Goal: Information Seeking & Learning: Learn about a topic

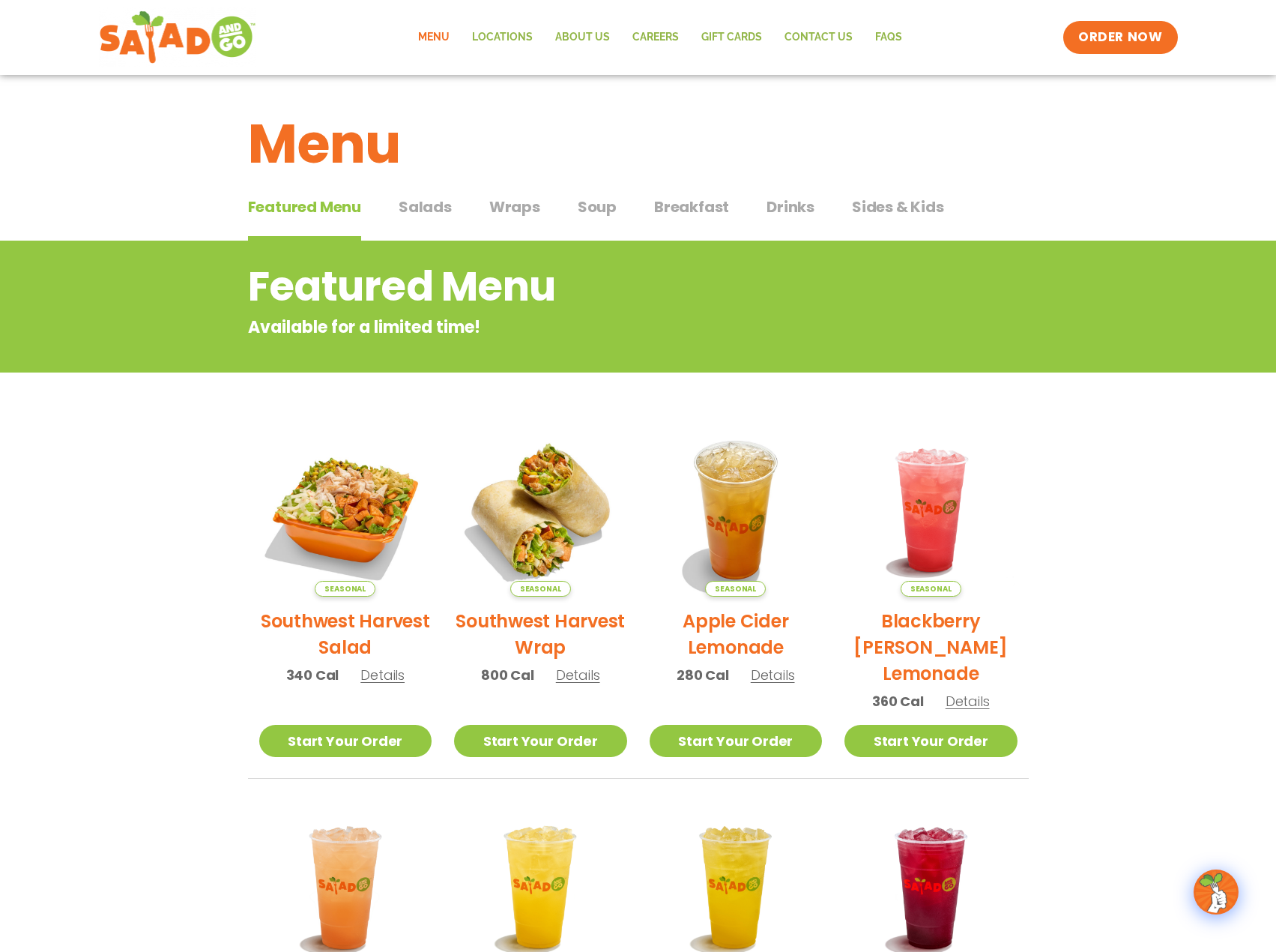
click at [447, 42] on link "Menu" at bounding box center [434, 37] width 54 height 34
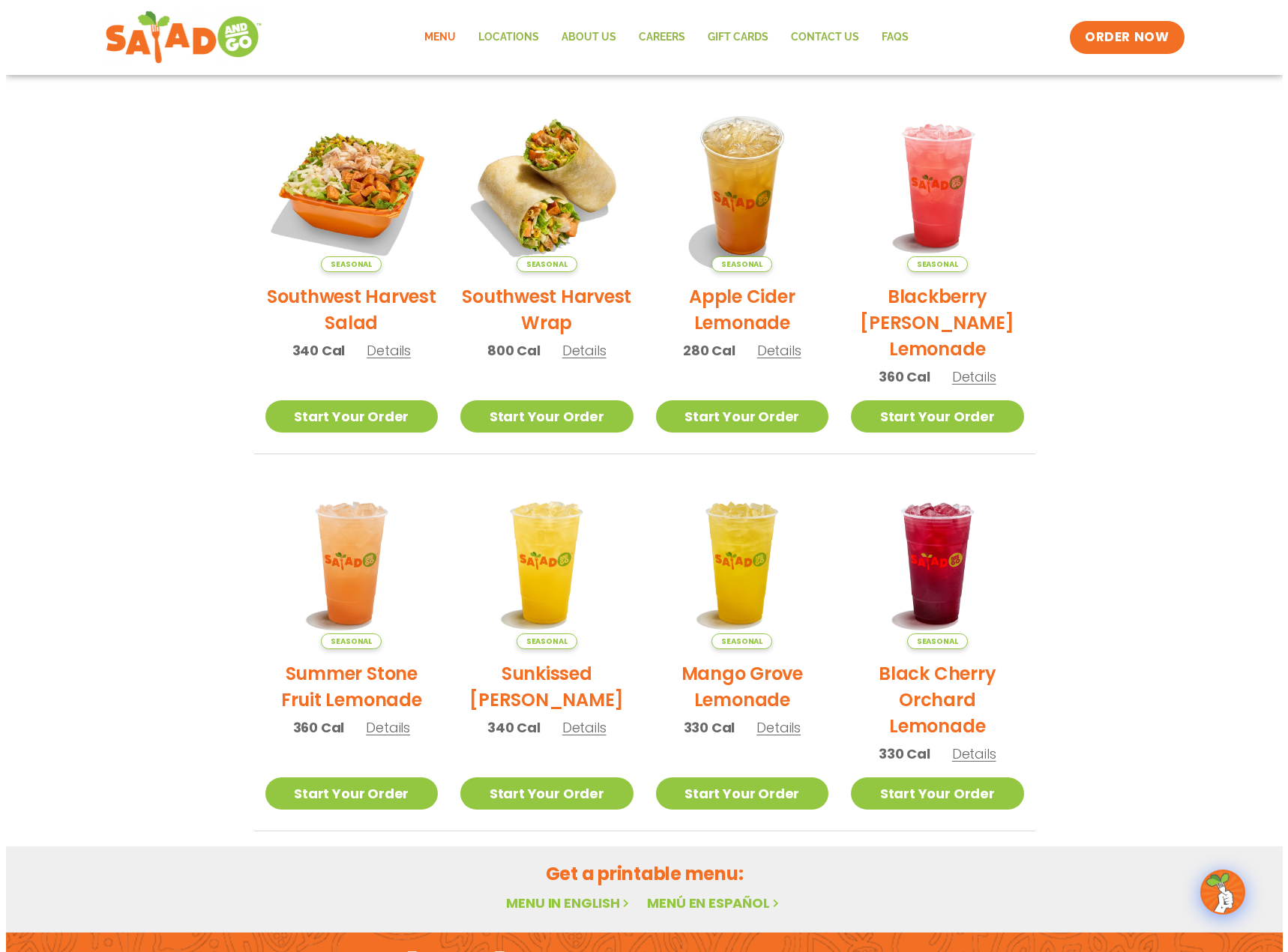
scroll to position [299, 0]
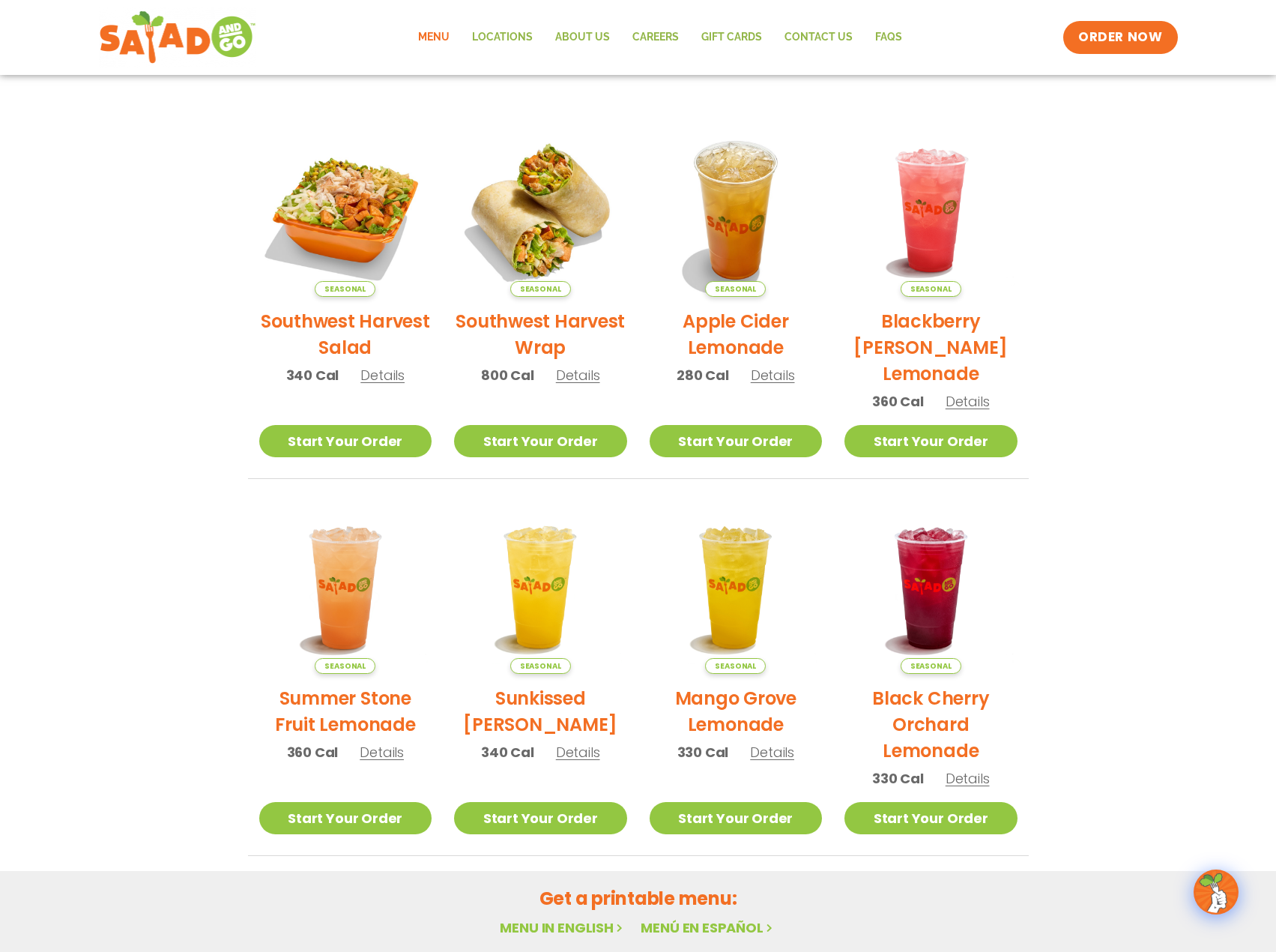
click at [577, 377] on span "Details" at bounding box center [577, 375] width 44 height 18
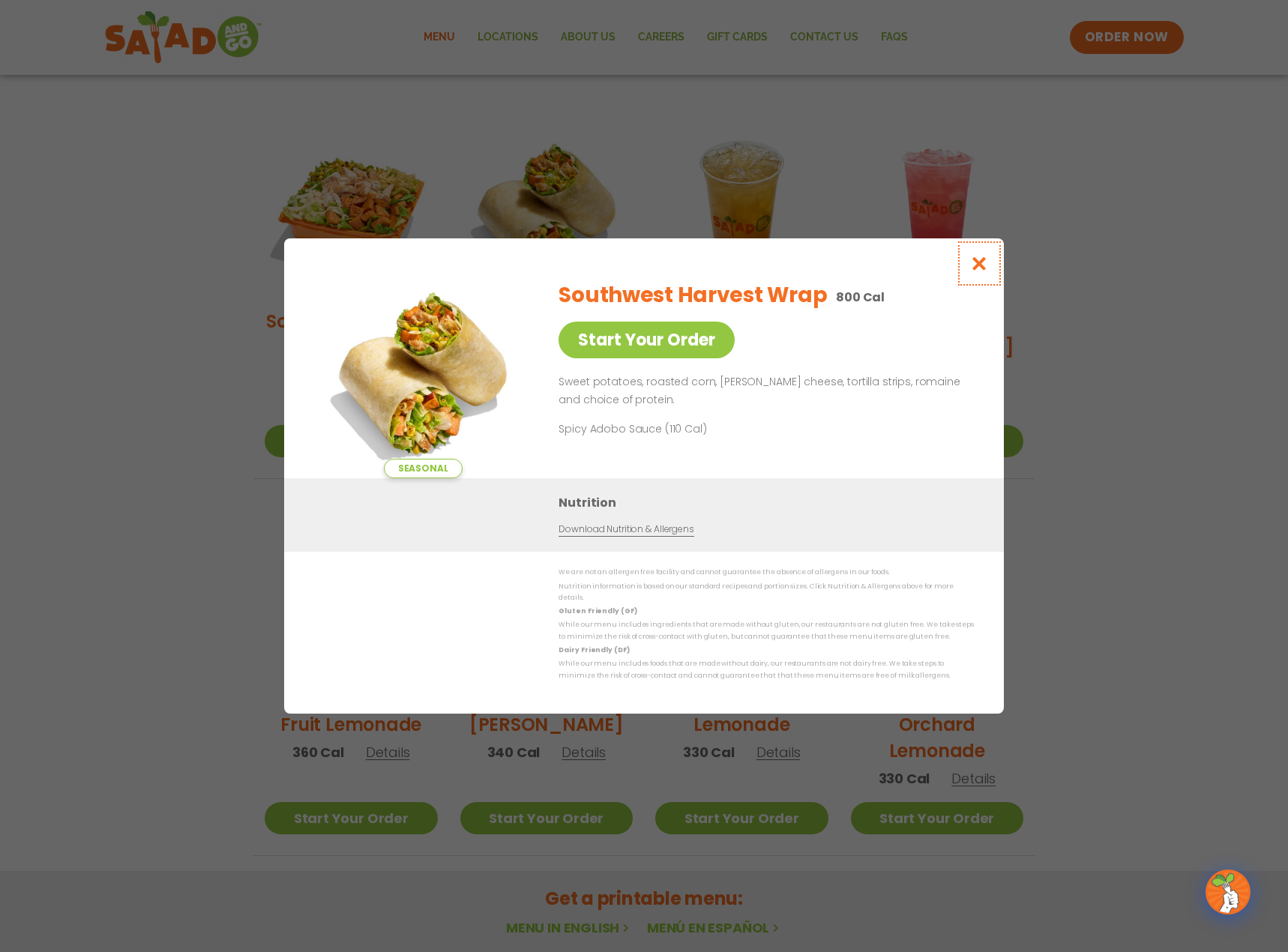
click at [983, 270] on icon "Close modal" at bounding box center [979, 264] width 18 height 16
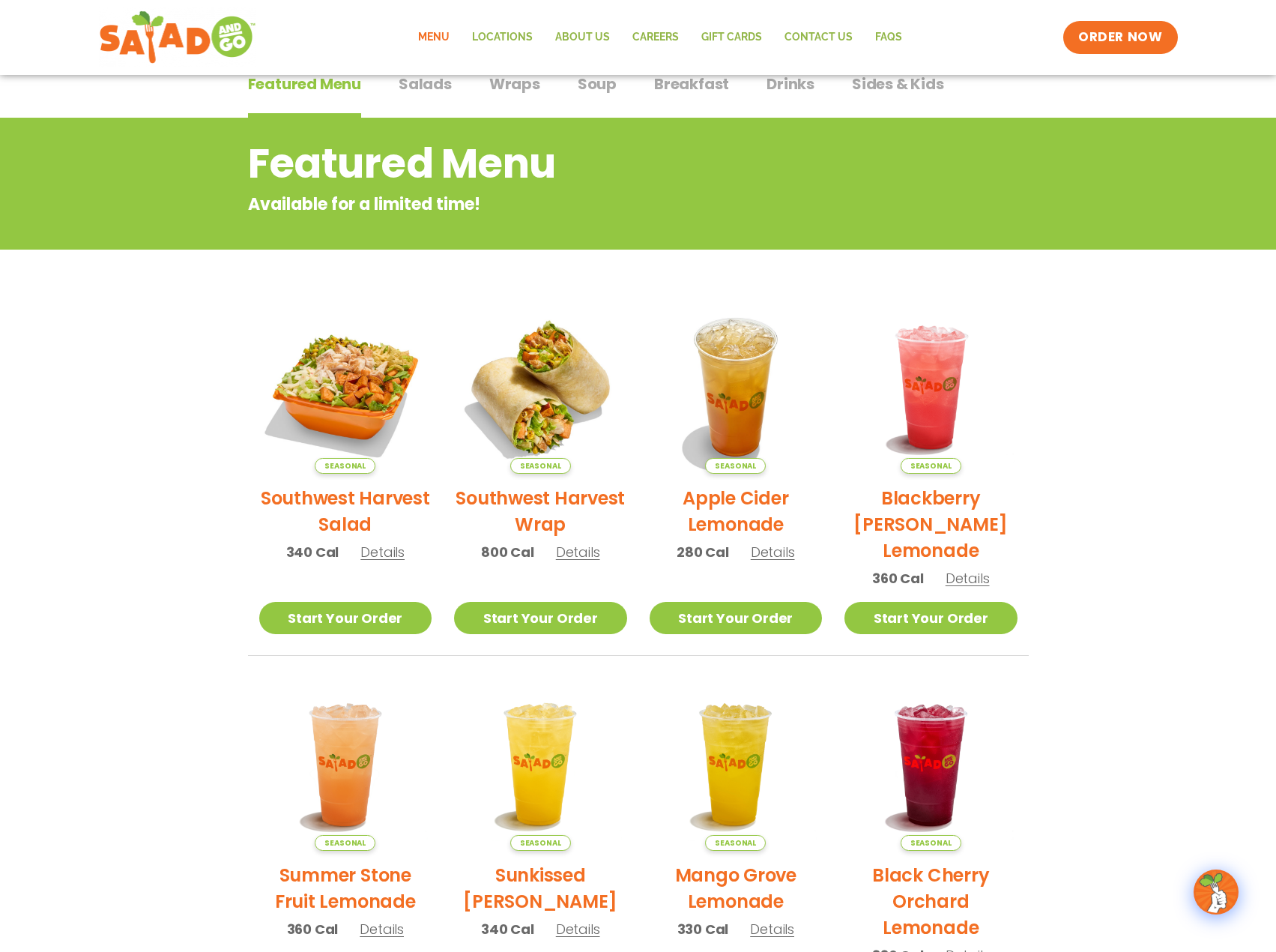
scroll to position [0, 0]
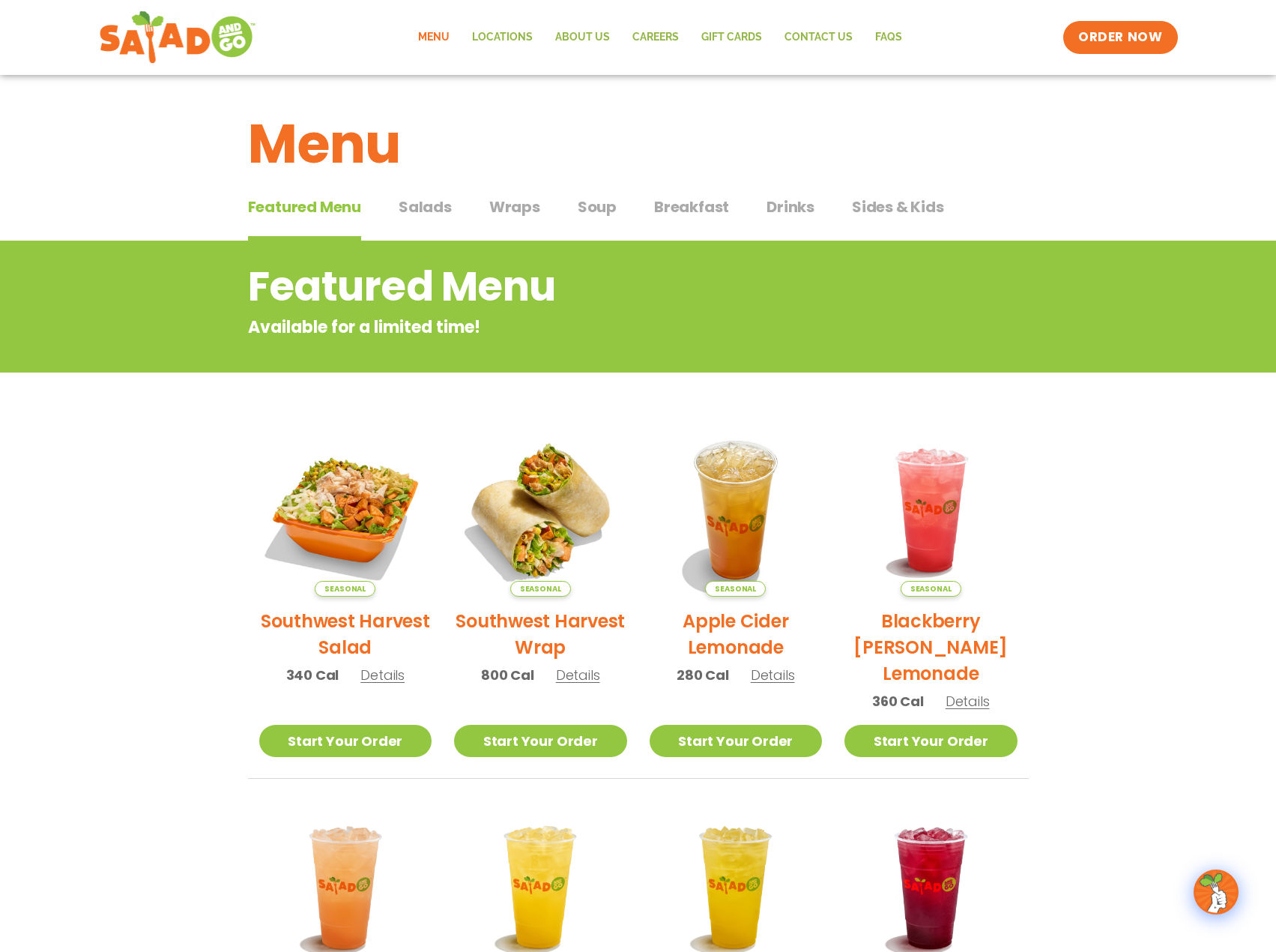
click at [497, 207] on span "Wraps" at bounding box center [515, 207] width 51 height 22
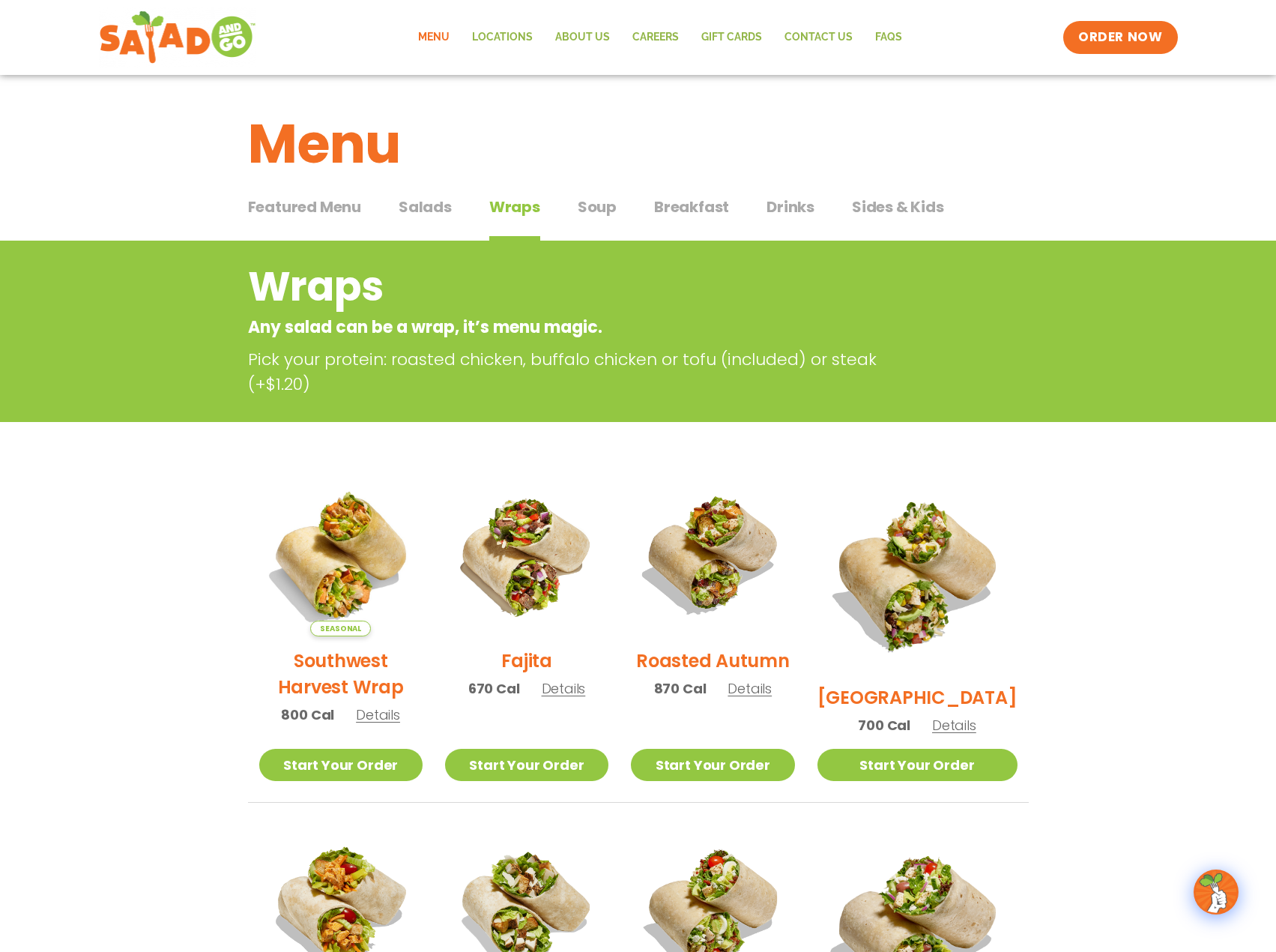
click at [324, 200] on span "Featured Menu" at bounding box center [305, 207] width 113 height 22
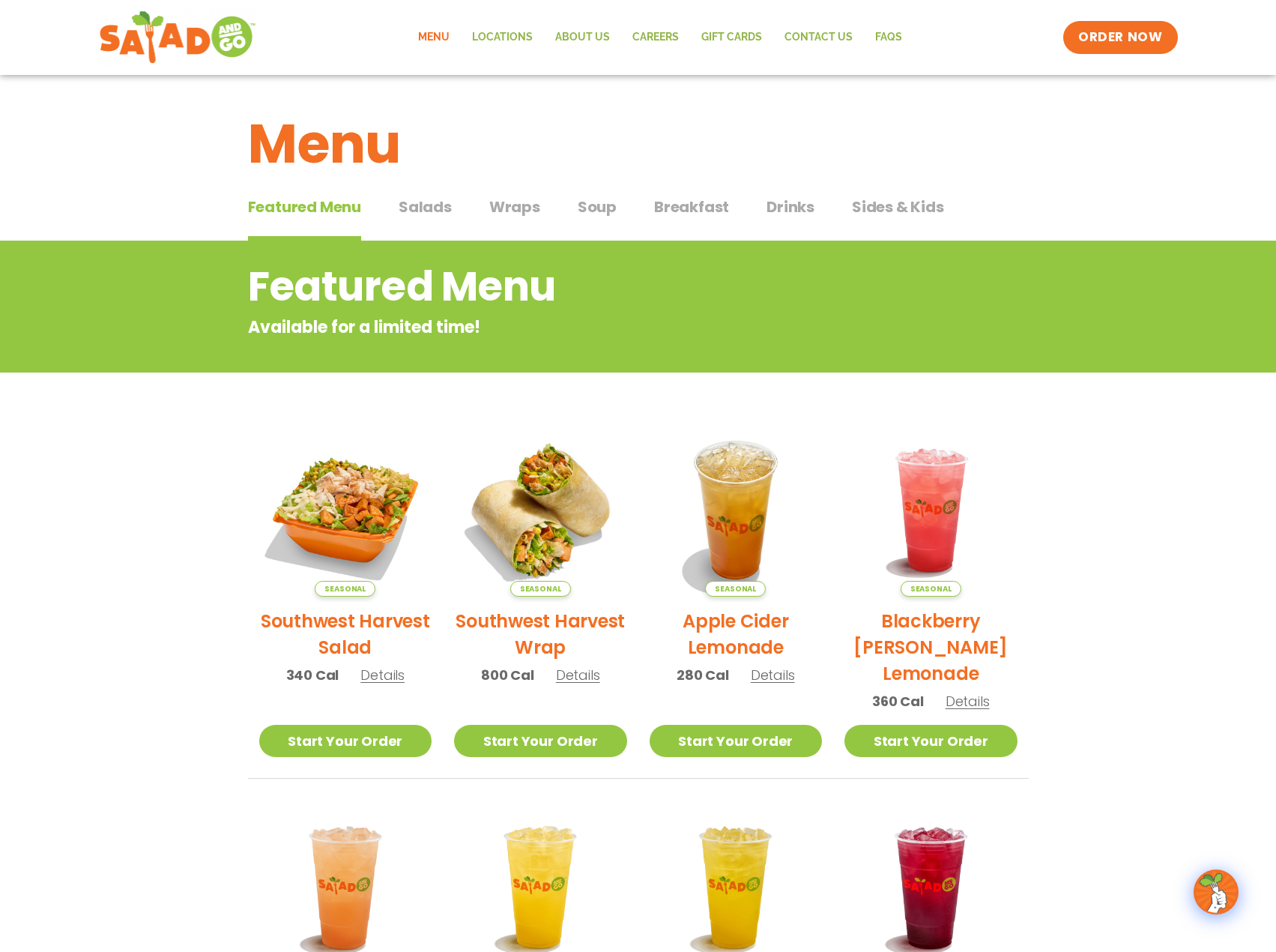
click at [516, 208] on span "Wraps" at bounding box center [515, 207] width 51 height 22
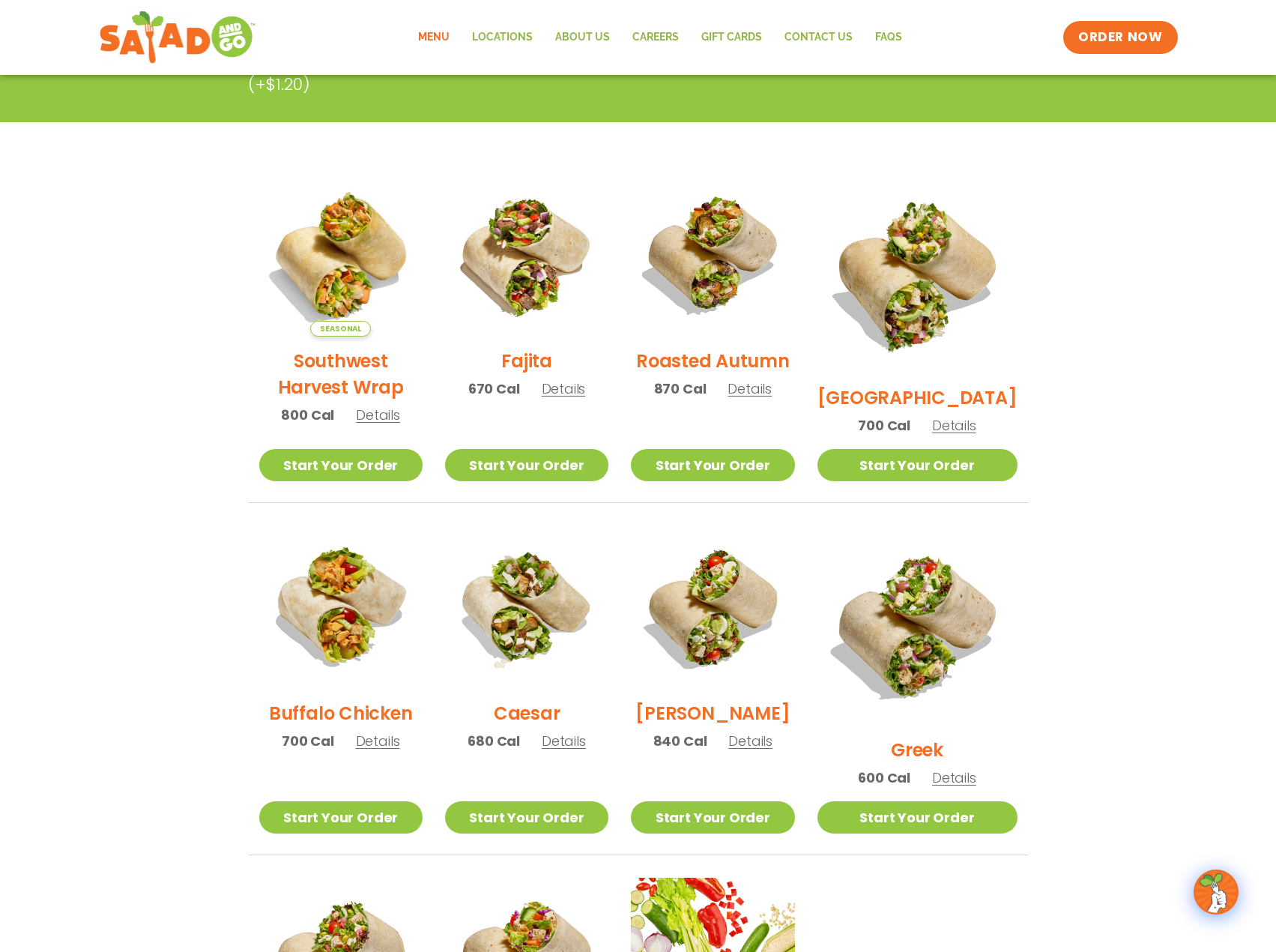
scroll to position [224, 0]
